Goal: Information Seeking & Learning: Learn about a topic

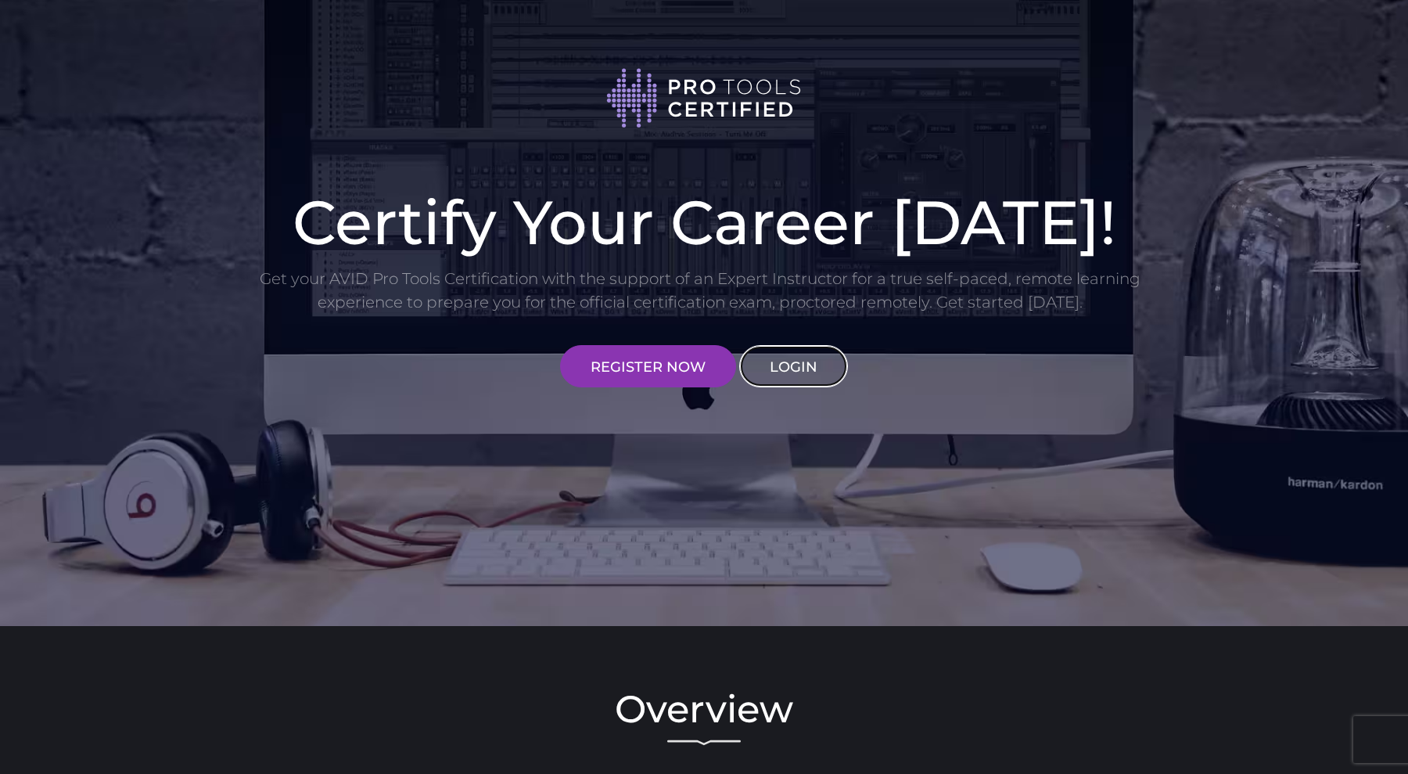
click at [785, 353] on link "LOGIN" at bounding box center [793, 366] width 109 height 42
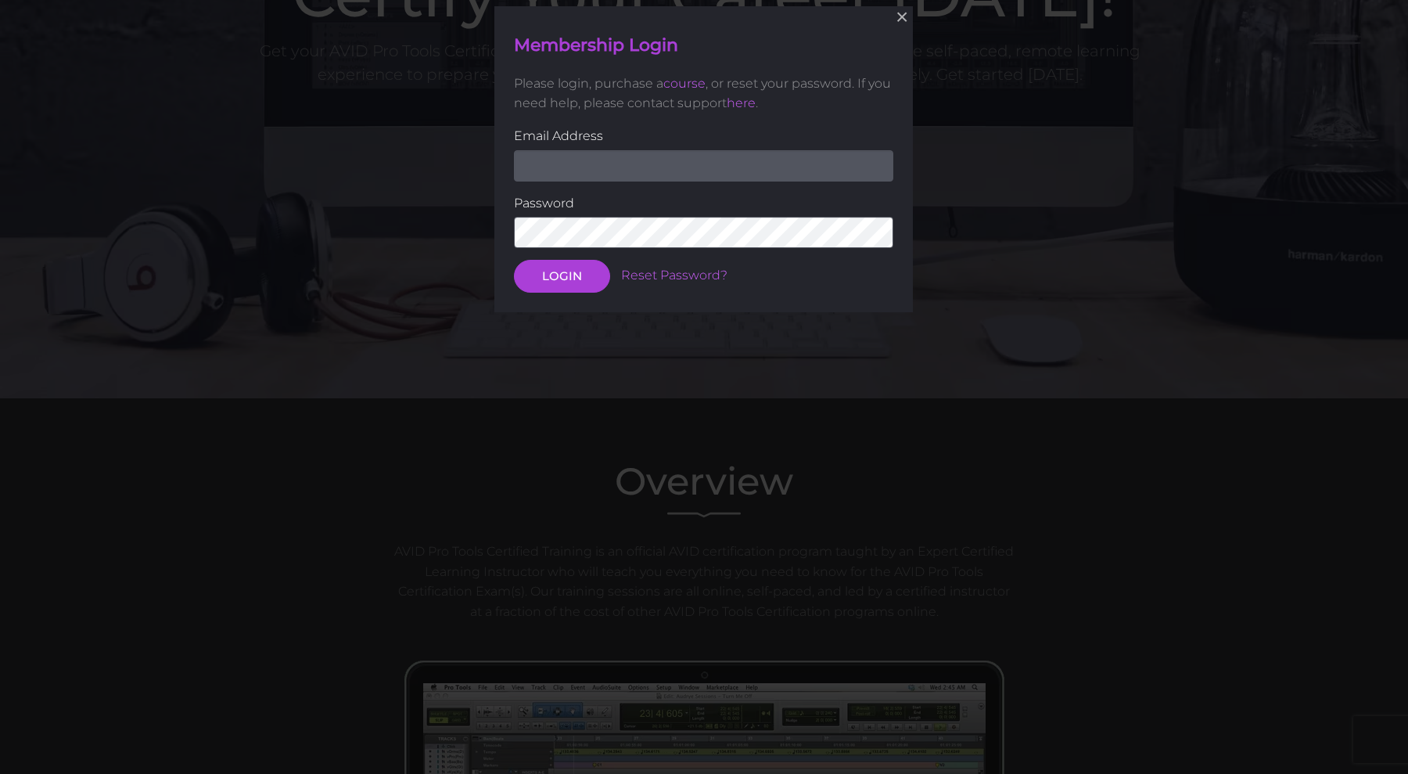
scroll to position [228, 0]
click at [842, 171] on input "email" at bounding box center [703, 164] width 379 height 31
type input "Dimenak90@gmail.com"
click at [514, 259] on button "LOGIN" at bounding box center [562, 275] width 96 height 33
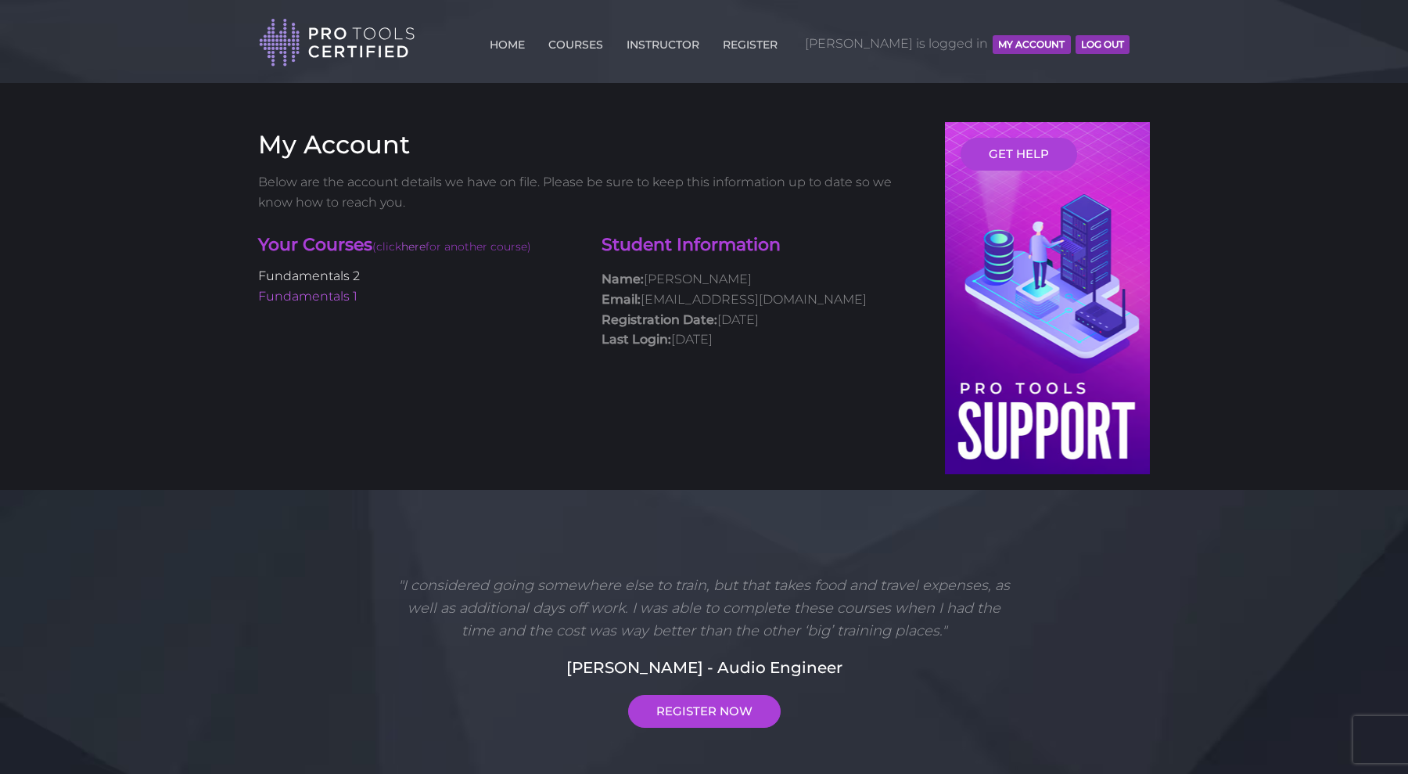
click at [342, 278] on link "Fundamentals 2" at bounding box center [309, 275] width 102 height 15
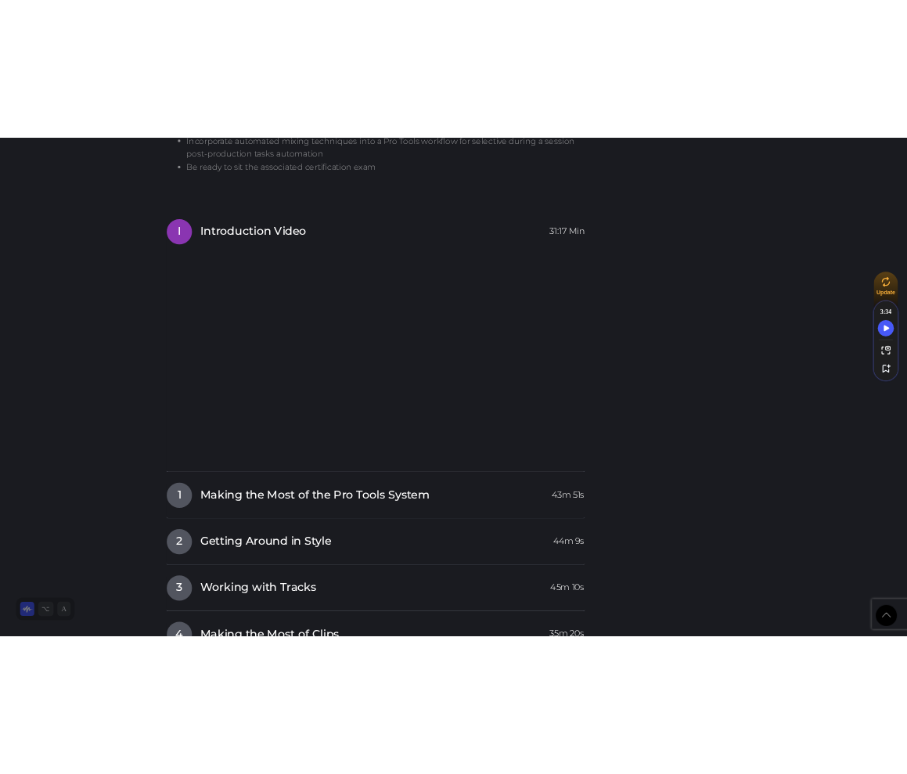
scroll to position [1641, 0]
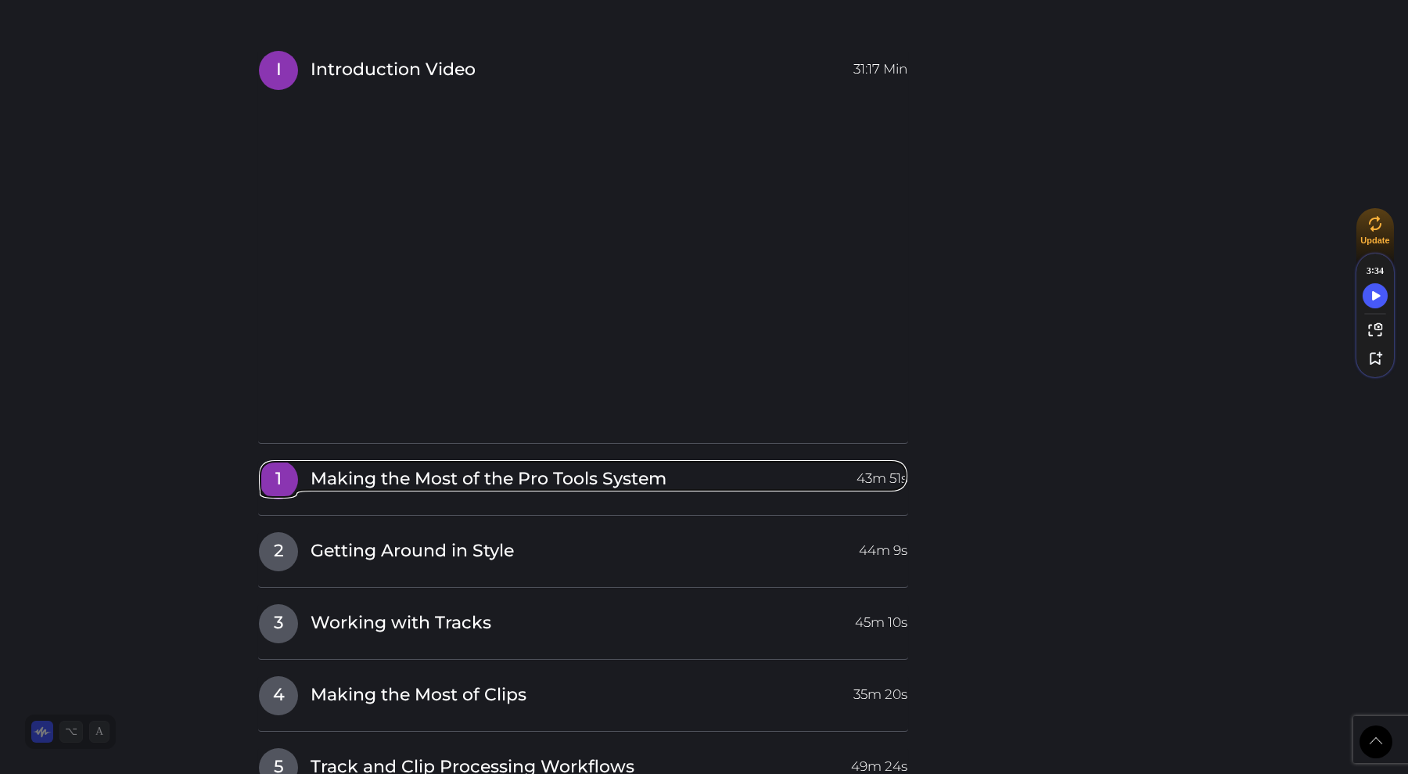
click at [358, 475] on span "Making the Most of the Pro Tools System" at bounding box center [489, 479] width 356 height 24
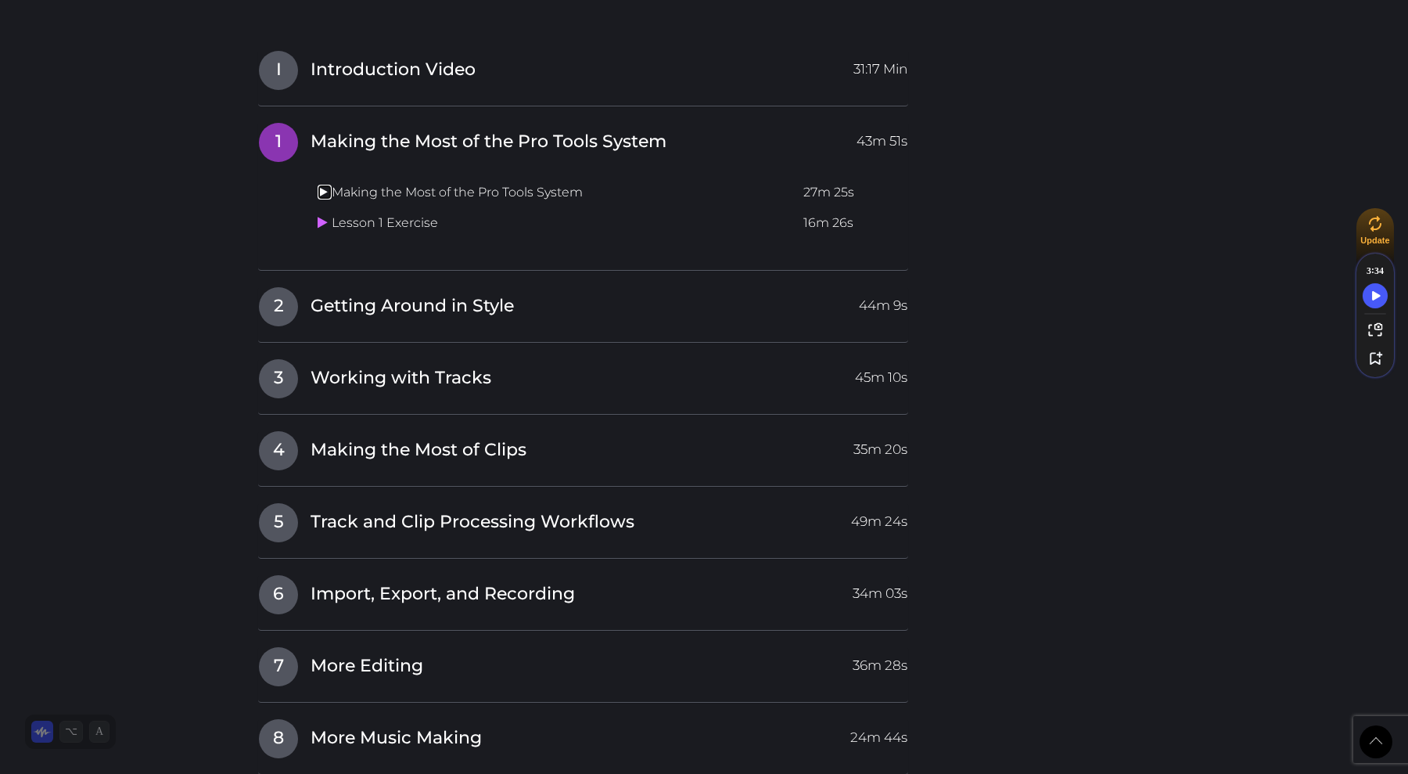
click at [322, 192] on icon at bounding box center [323, 191] width 10 height 13
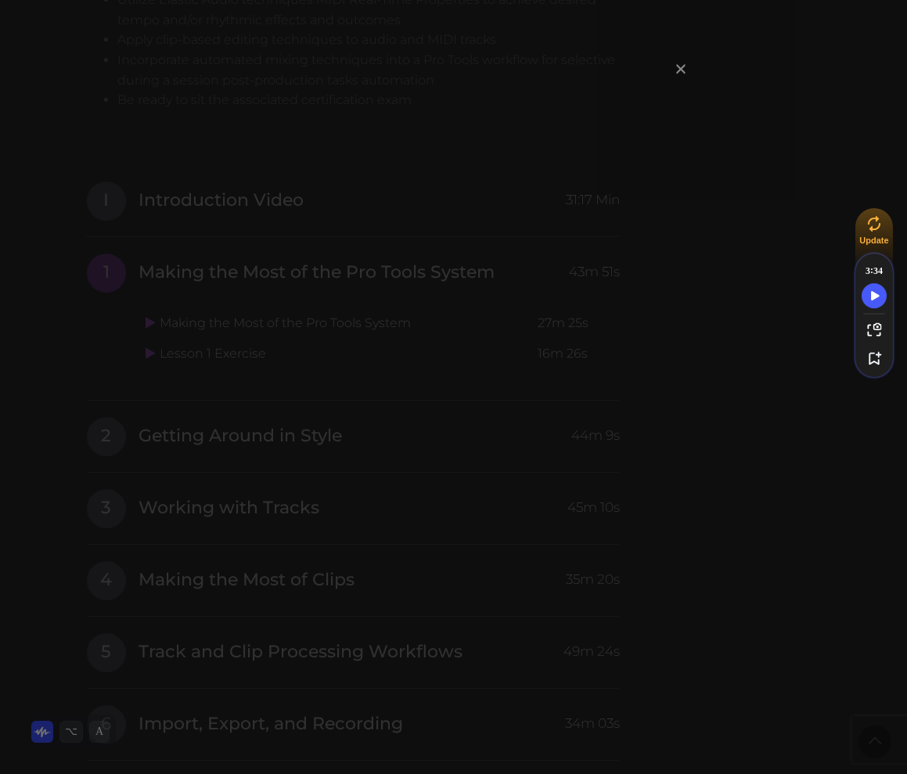
click at [683, 72] on span "×" at bounding box center [681, 69] width 16 height 34
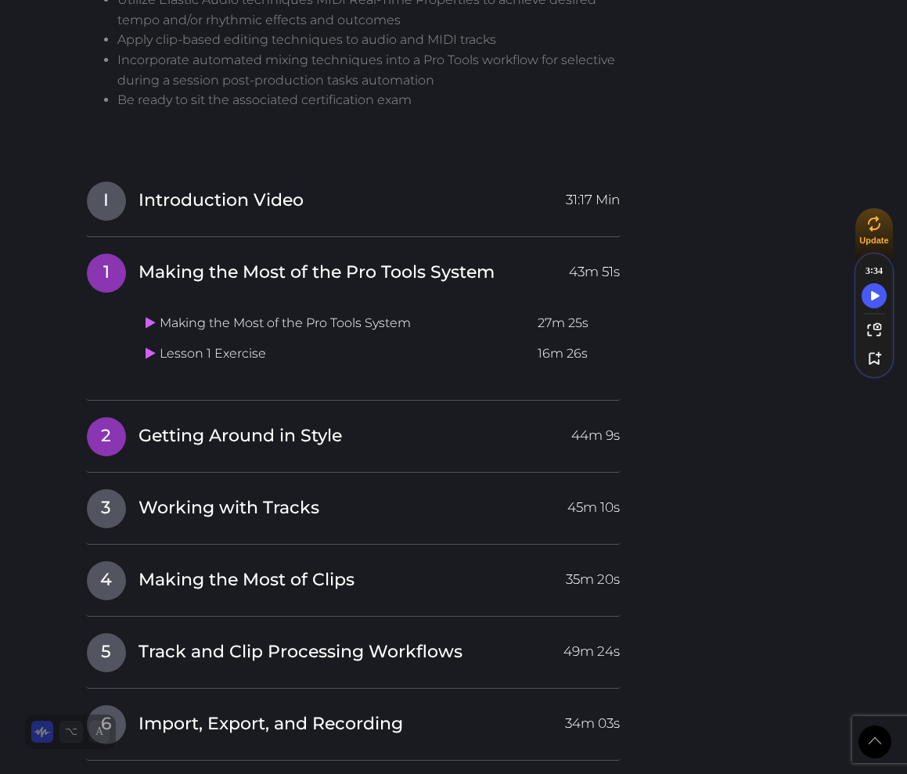
click at [228, 434] on span "Getting Around in Style" at bounding box center [239, 436] width 203 height 24
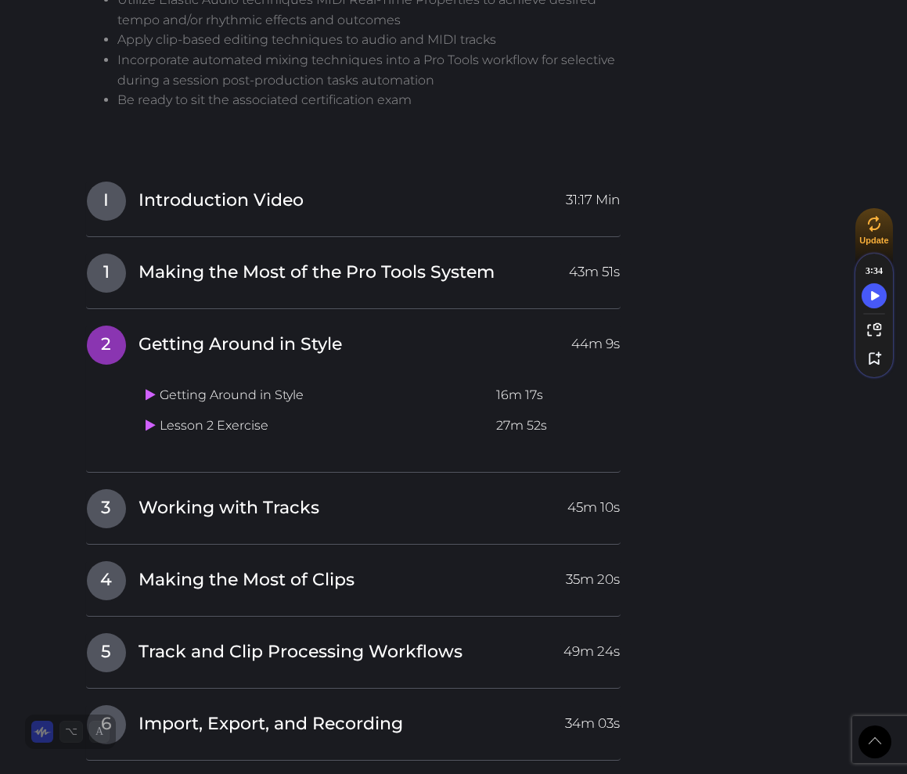
click at [221, 398] on td "Getting Around in Style" at bounding box center [314, 395] width 351 height 31
click at [148, 398] on icon at bounding box center [151, 394] width 10 height 13
